Goal: Transaction & Acquisition: Purchase product/service

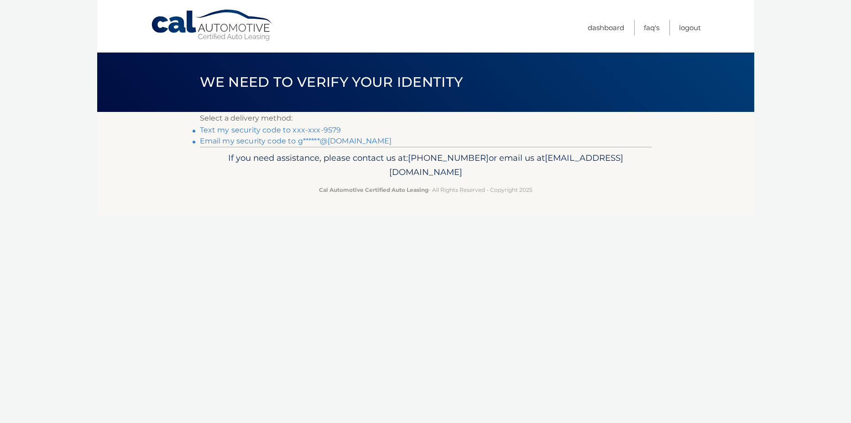
click at [302, 131] on link "Text my security code to xxx-xxx-9579" at bounding box center [271, 130] width 142 height 9
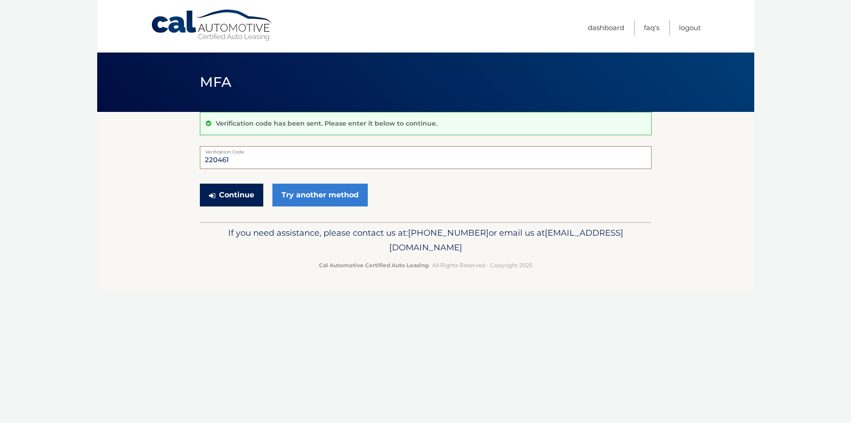
type input "220461"
drag, startPoint x: 245, startPoint y: 196, endPoint x: 242, endPoint y: 200, distance: 4.9
click at [245, 196] on button "Continue" at bounding box center [231, 195] width 63 height 23
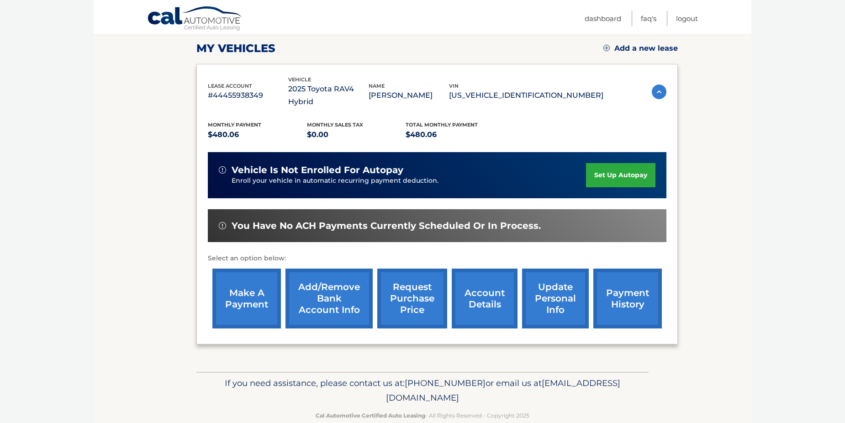
scroll to position [131, 0]
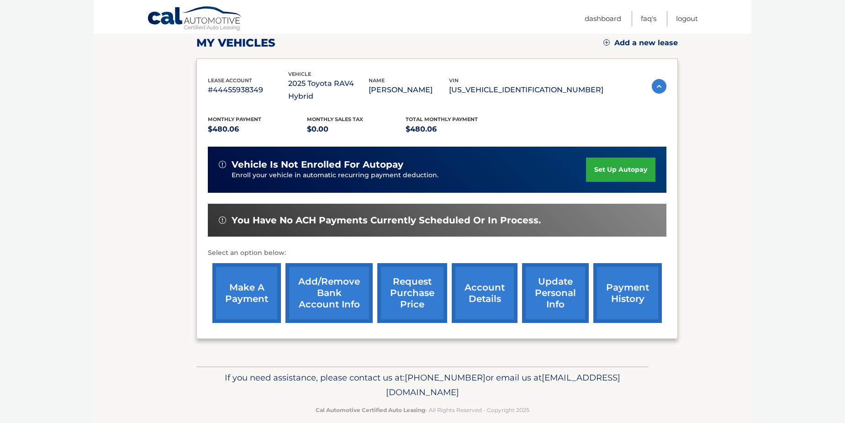
click at [235, 284] on link "make a payment" at bounding box center [246, 293] width 68 height 60
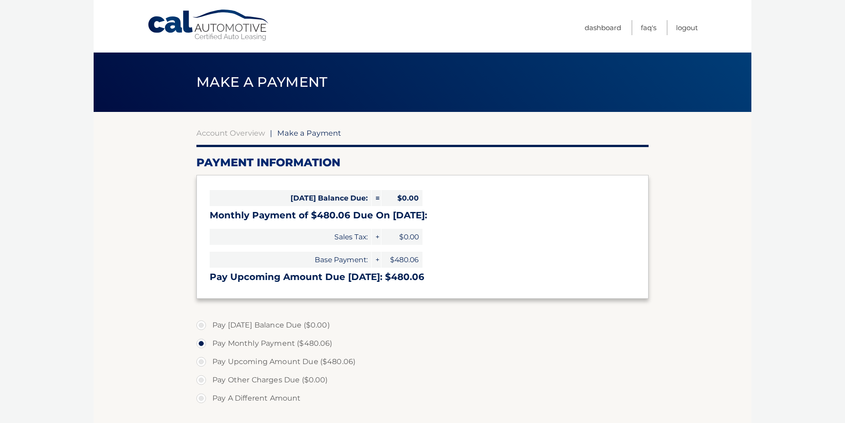
select select "ODY2NDgxMjMtMjNlMC00YmNjLThjMjItYTNkM2QxOGJmN2Uw"
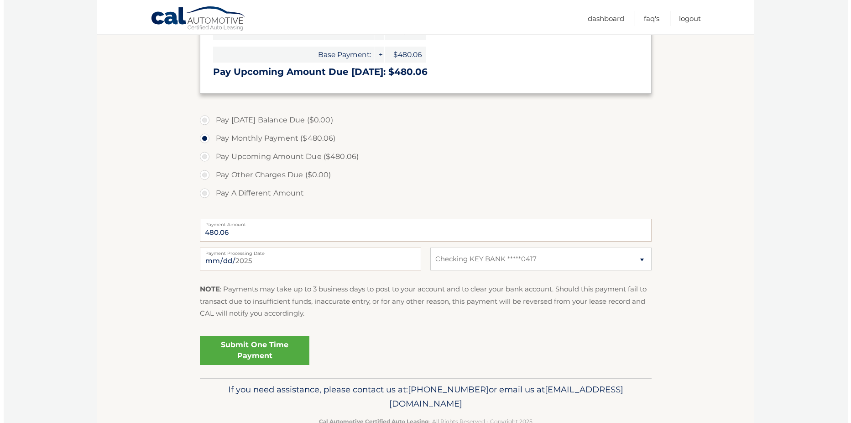
scroll to position [230, 0]
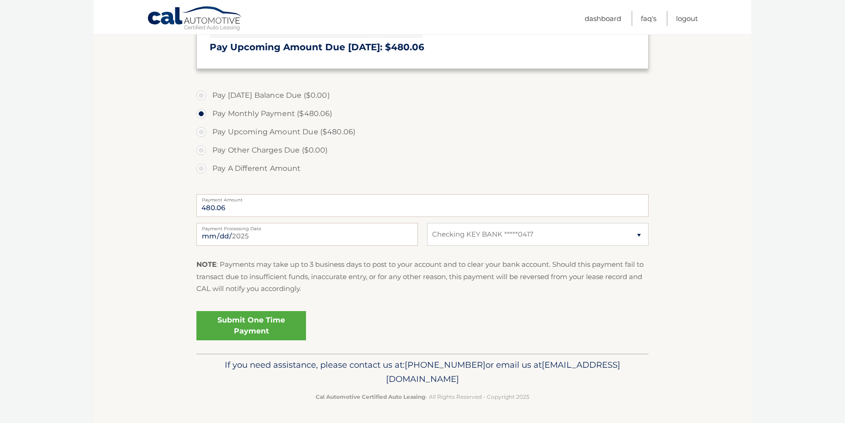
click at [263, 330] on link "Submit One Time Payment" at bounding box center [251, 325] width 110 height 29
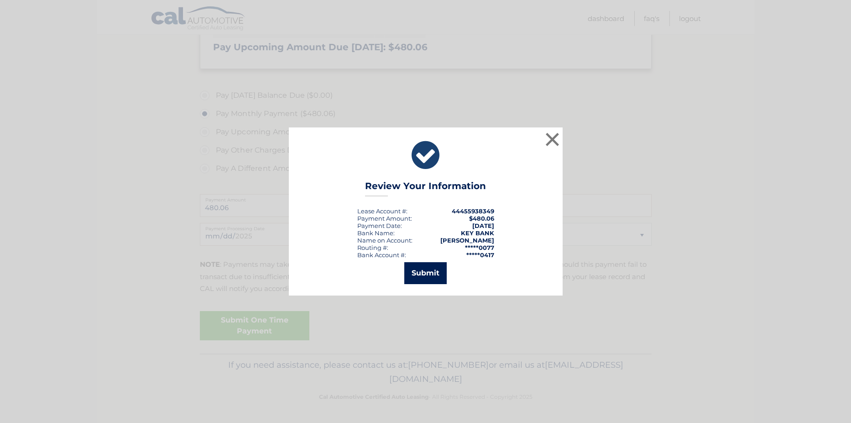
click at [420, 273] on button "Submit" at bounding box center [425, 273] width 42 height 22
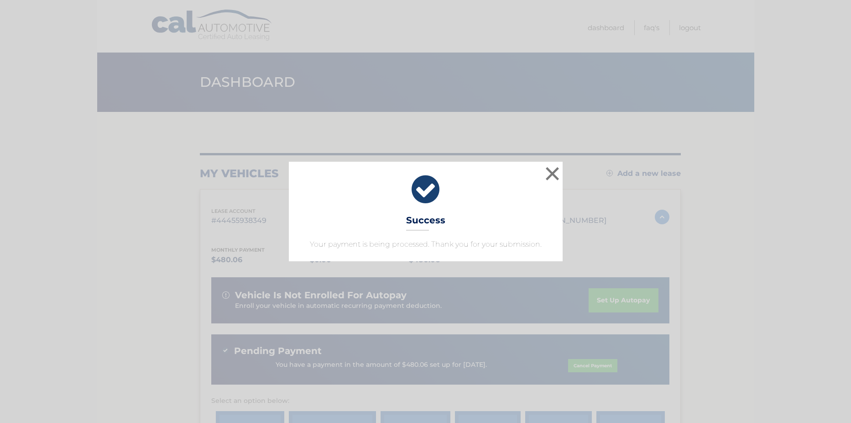
click at [46, 183] on div "× Success Your payment is being processed. Thank you for your submission." at bounding box center [426, 212] width 844 height 100
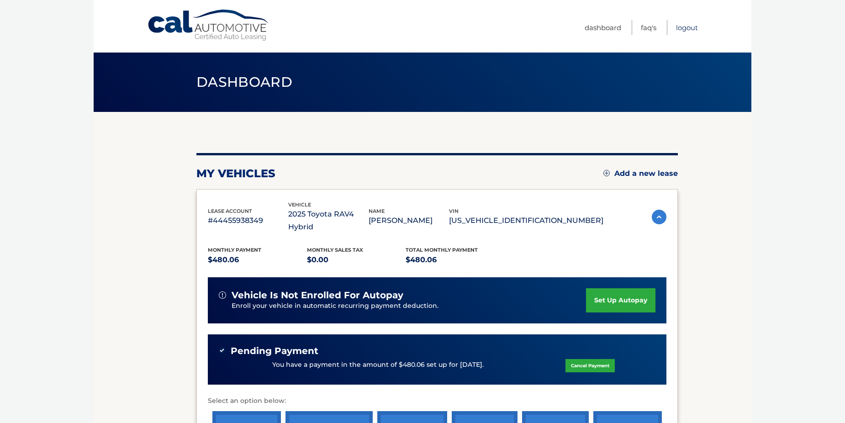
click at [684, 31] on link "Logout" at bounding box center [687, 27] width 22 height 15
